Goal: Task Accomplishment & Management: Complete application form

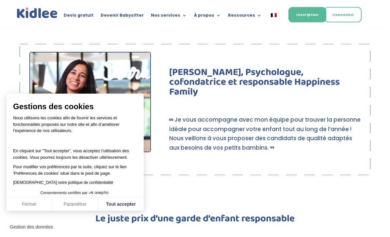
scroll to position [454, 0]
click at [35, 211] on button "Fermer" at bounding box center [30, 205] width 46 height 14
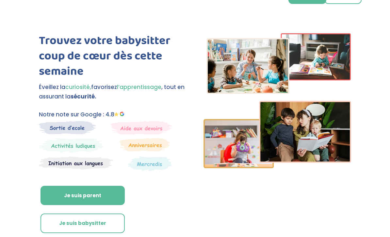
scroll to position [0, 0]
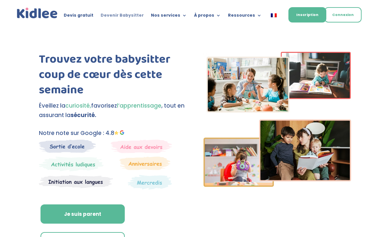
click at [123, 15] on link "Devenir Babysitter" at bounding box center [121, 16] width 43 height 7
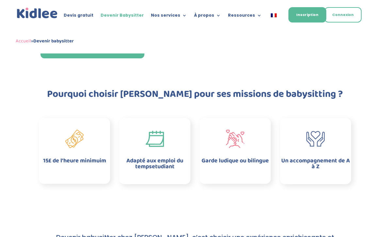
scroll to position [154, 0]
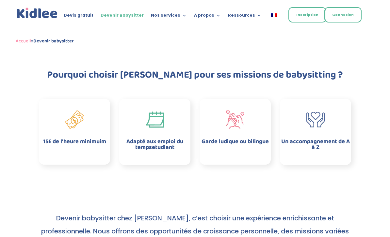
click at [297, 17] on link "Inscription" at bounding box center [307, 14] width 38 height 15
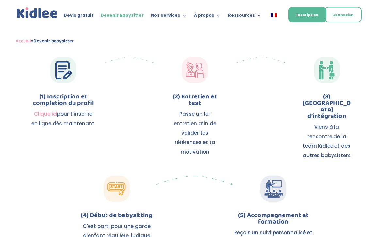
scroll to position [700, 0]
click at [42, 111] on link "Clique ici" at bounding box center [45, 114] width 23 height 7
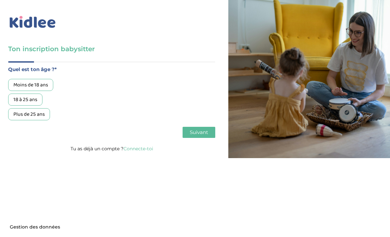
click at [32, 101] on div "18 à 25 ans" at bounding box center [25, 100] width 34 height 12
click at [194, 135] on span "Suivant" at bounding box center [199, 132] width 18 height 6
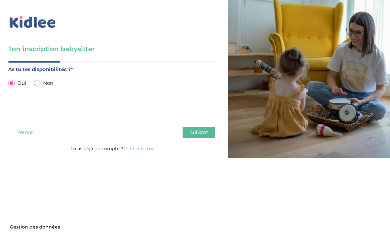
click at [98, 104] on div "As tu tes disponibilités ?* Oui Non" at bounding box center [111, 92] width 207 height 55
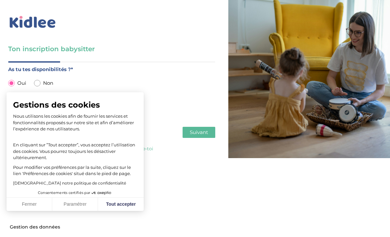
click at [30, 207] on button "Fermer" at bounding box center [30, 205] width 46 height 14
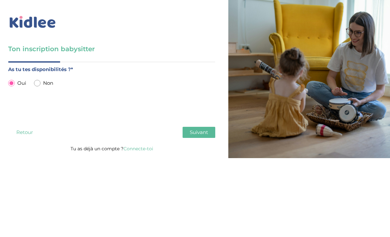
click at [191, 138] on button "Suivant" at bounding box center [198, 132] width 33 height 11
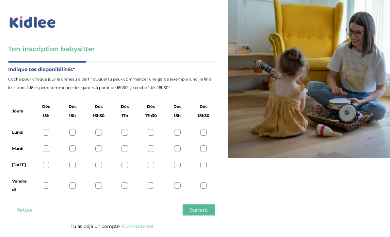
scroll to position [21, 0]
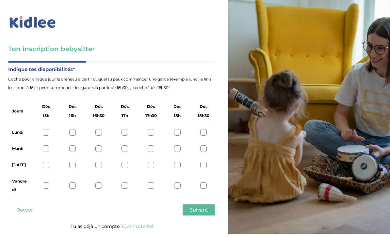
click at [98, 129] on div at bounding box center [98, 132] width 7 height 7
click at [152, 162] on div at bounding box center [150, 165] width 7 height 7
click at [47, 182] on div at bounding box center [46, 185] width 7 height 7
click at [197, 205] on button "Suivant" at bounding box center [198, 210] width 33 height 11
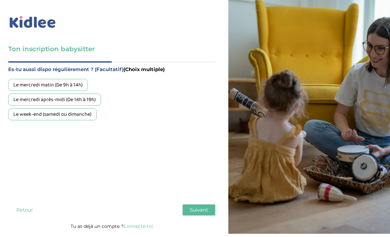
click at [23, 205] on button "Retour" at bounding box center [24, 210] width 33 height 11
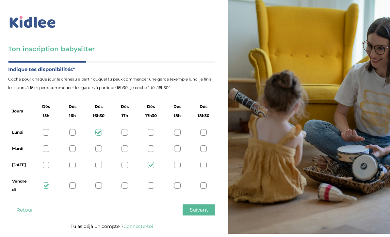
click at [47, 162] on div at bounding box center [46, 165] width 7 height 7
click at [195, 205] on button "Suivant" at bounding box center [198, 210] width 33 height 11
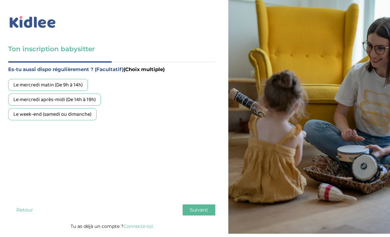
click at [64, 93] on html "Gestion des données × Mot de passe oublié ? Veuillez renseigner votre adresse e…" at bounding box center [195, 118] width 390 height 237
click at [64, 108] on div "Le week-end (samedi ou dimanche)" at bounding box center [52, 114] width 88 height 12
click at [205, 207] on span "Suivant" at bounding box center [199, 210] width 18 height 6
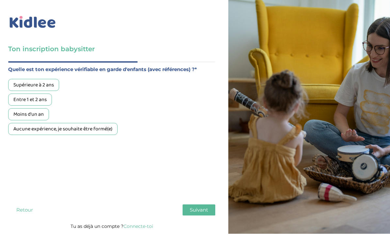
click at [31, 94] on div "Entre 1 et 2 ans" at bounding box center [30, 100] width 44 height 12
click at [193, 207] on span "Suivant" at bounding box center [199, 210] width 18 height 6
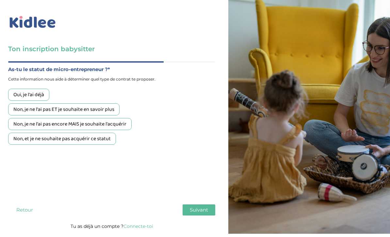
click at [22, 205] on button "Retour" at bounding box center [24, 210] width 33 height 11
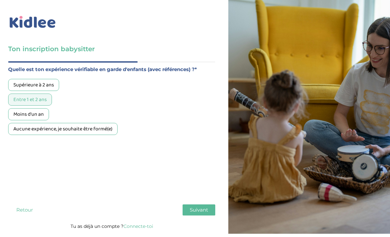
click at [191, 207] on span "Suivant" at bounding box center [199, 210] width 18 height 6
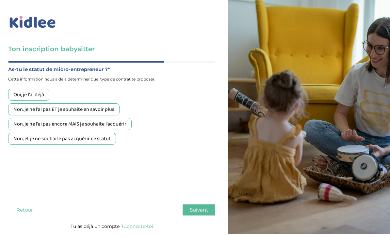
click at [51, 133] on div "Non, et je ne souhaite pas acquérir ce statut" at bounding box center [62, 139] width 108 height 12
click at [200, 205] on button "Suivant" at bounding box center [198, 210] width 33 height 11
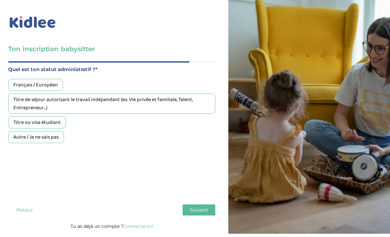
click at [33, 79] on div "Français / Européen" at bounding box center [35, 85] width 55 height 12
click at [192, 205] on button "Suivant" at bounding box center [198, 210] width 33 height 11
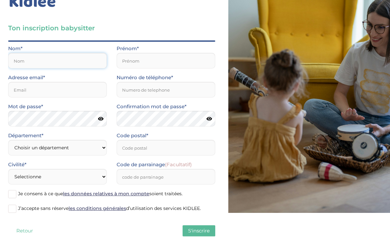
click at [26, 60] on input "text" at bounding box center [57, 61] width 99 height 16
type input "Lemonnier"
click at [192, 60] on input "text" at bounding box center [165, 61] width 99 height 16
type input "a"
type input "Ayla"
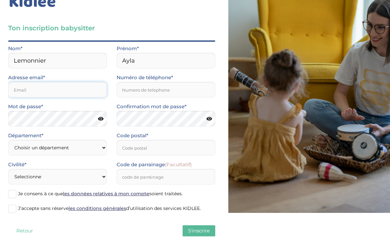
click at [32, 97] on input "email" at bounding box center [57, 90] width 99 height 16
type input "aylalemonnier@outlook.fr"
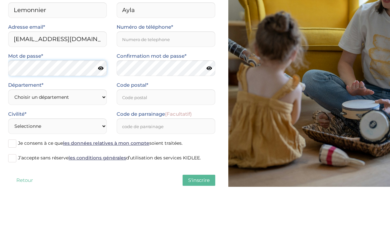
scroll to position [38, 0]
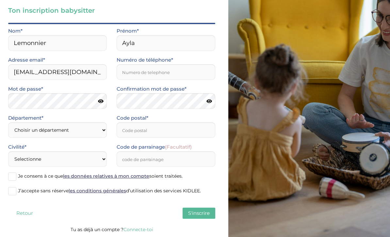
click at [103, 99] on icon at bounding box center [101, 101] width 6 height 5
click at [196, 78] on input "Numéro de téléphone*" at bounding box center [165, 72] width 99 height 16
type input "0768378482"
click at [210, 100] on icon at bounding box center [209, 101] width 6 height 5
click at [101, 131] on select "Choisir un département Paris (75) Hauts-de-Seine (92) Yvelines (78) Val-de-Marn…" at bounding box center [57, 130] width 99 height 16
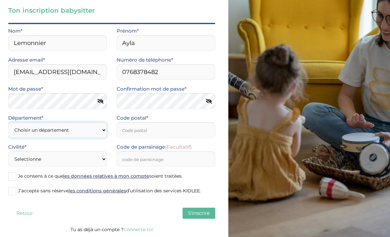
select select "92"
click at [206, 133] on input "Code postal*" at bounding box center [165, 130] width 99 height 16
type input "92100"
click at [62, 159] on select "Selectionne Mr Mme" at bounding box center [57, 159] width 99 height 16
select select "1"
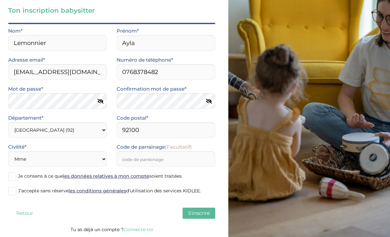
click at [16, 178] on label "Je consens à ce que les données relatives à mon compte soient traitées." at bounding box center [111, 177] width 207 height 10
click at [0, 0] on input "Je consens à ce que les données relatives à mon compte soient traitées." at bounding box center [0, 0] width 0 height 0
click at [12, 192] on span at bounding box center [12, 191] width 8 height 8
click at [0, 0] on input "J’accepte sans réserve les conditions générales d’utilisation des services KIDL…" at bounding box center [0, 0] width 0 height 0
click at [107, 194] on link "les conditions générales" at bounding box center [97, 191] width 57 height 6
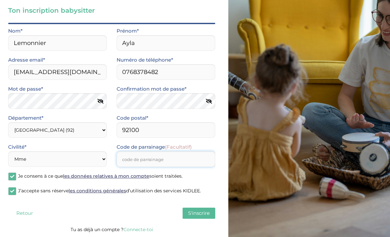
click at [201, 161] on input "Code de parrainage (Facultatif)" at bounding box center [165, 159] width 99 height 16
click at [181, 159] on input "Sarah Chloé" at bounding box center [165, 159] width 99 height 16
click at [145, 156] on input "Sarah Chloé" at bounding box center [165, 159] width 99 height 16
click at [155, 160] on input "Sarah Chloé" at bounding box center [165, 159] width 99 height 16
click at [126, 159] on input "Sarah Chloé" at bounding box center [165, 159] width 99 height 16
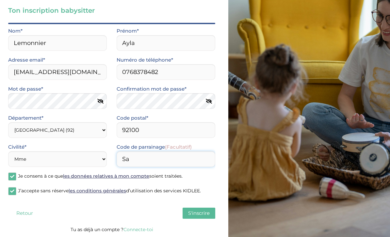
type input "S"
type input "sarahchloeb"
click at [202, 128] on input "92100" at bounding box center [165, 130] width 99 height 16
click at [205, 215] on span "S'inscrire" at bounding box center [199, 213] width 22 height 6
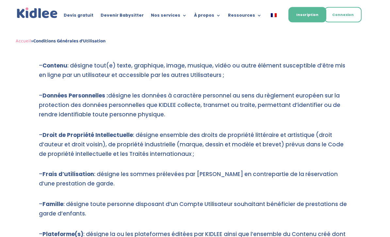
scroll to position [313, 0]
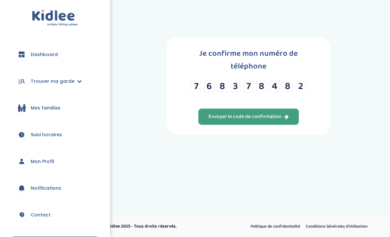
click at [268, 121] on div "Envoyer le code de confirmation" at bounding box center [248, 117] width 80 height 8
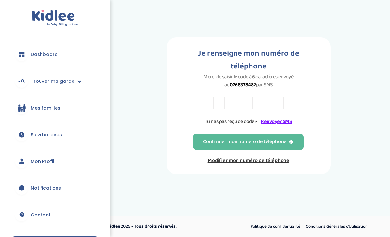
click at [200, 108] on input "text" at bounding box center [198, 103] width 11 height 12
type input "2"
type input "B"
type input "A"
type input "6"
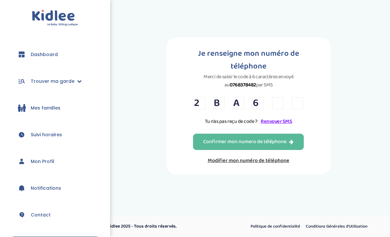
type input "M"
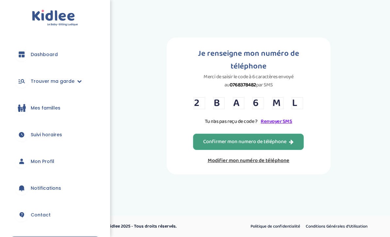
type input "L"
click at [290, 146] on div "Confirmer mon numero de téléphone" at bounding box center [248, 142] width 90 height 8
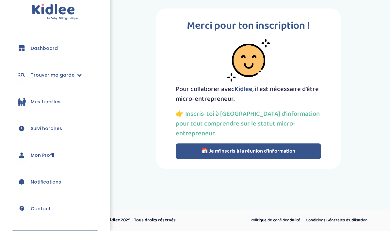
scroll to position [21, 0]
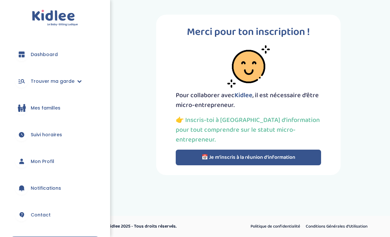
click at [289, 150] on button "📅 Je m’inscris à la réunion d’information" at bounding box center [248, 158] width 145 height 16
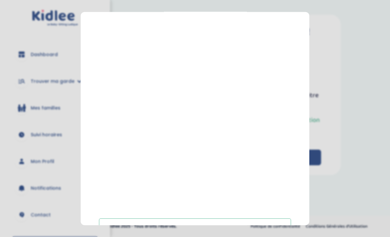
scroll to position [98, 0]
click at [263, 219] on button "Fermer" at bounding box center [195, 227] width 192 height 18
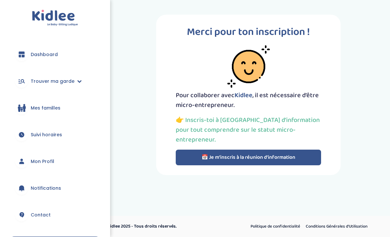
scroll to position [6, 0]
click at [71, 51] on link "Dashboard" at bounding box center [55, 54] width 90 height 23
click at [18, 56] on icon at bounding box center [22, 55] width 8 height 8
click at [38, 82] on span "Trouver ma garde" at bounding box center [53, 81] width 44 height 7
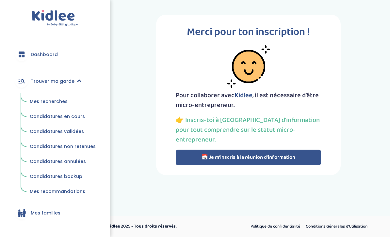
click at [56, 103] on span "Mes recherches" at bounding box center [49, 101] width 38 height 7
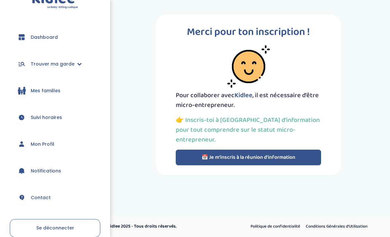
scroll to position [18, 0]
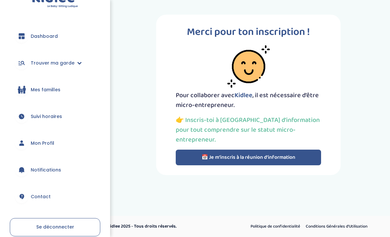
click at [55, 120] on link "Suivi horaires" at bounding box center [55, 116] width 90 height 23
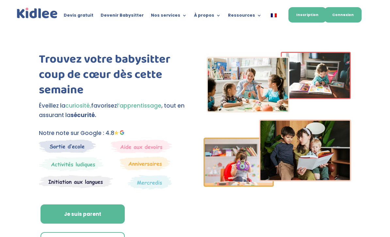
click at [350, 11] on link "Connexion" at bounding box center [342, 14] width 37 height 15
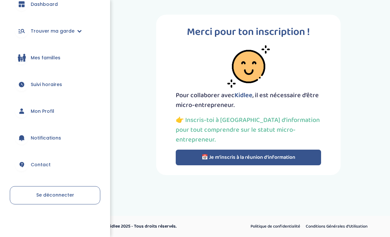
scroll to position [50, 0]
click at [77, 166] on link "Contact" at bounding box center [55, 164] width 90 height 23
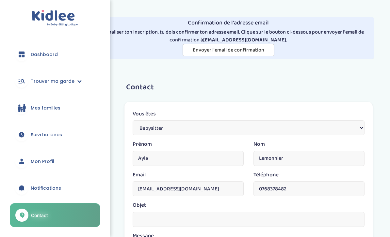
scroll to position [0, 0]
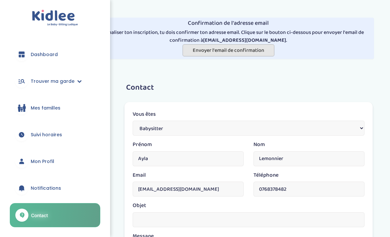
click at [254, 48] on span "Envoyer l'email de confirmation" at bounding box center [227, 50] width 71 height 8
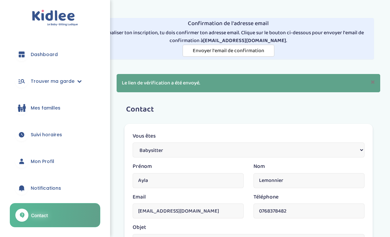
click at [359, 151] on select "Parents Babysitter Une entreprise" at bounding box center [248, 150] width 232 height 15
click at [81, 183] on link "Notifications" at bounding box center [55, 187] width 90 height 23
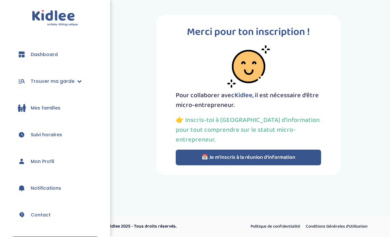
click at [80, 161] on link "Mon Profil" at bounding box center [55, 161] width 90 height 23
click at [55, 167] on link "Mon Profil" at bounding box center [55, 161] width 90 height 23
click at [81, 82] on link "Trouver ma garde" at bounding box center [55, 80] width 90 height 23
